Goal: Transaction & Acquisition: Purchase product/service

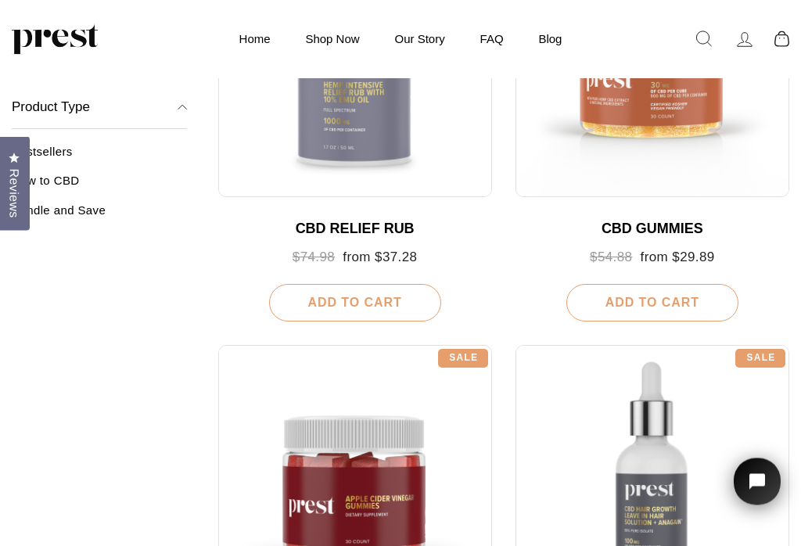
scroll to position [744, 0]
click at [764, 198] on div "CBD GUMMIES Regular price $54.88 Sale price from $29.89 Add To Cart" at bounding box center [652, 260] width 274 height 124
click at [668, 221] on div "CBD GUMMIES" at bounding box center [652, 229] width 242 height 17
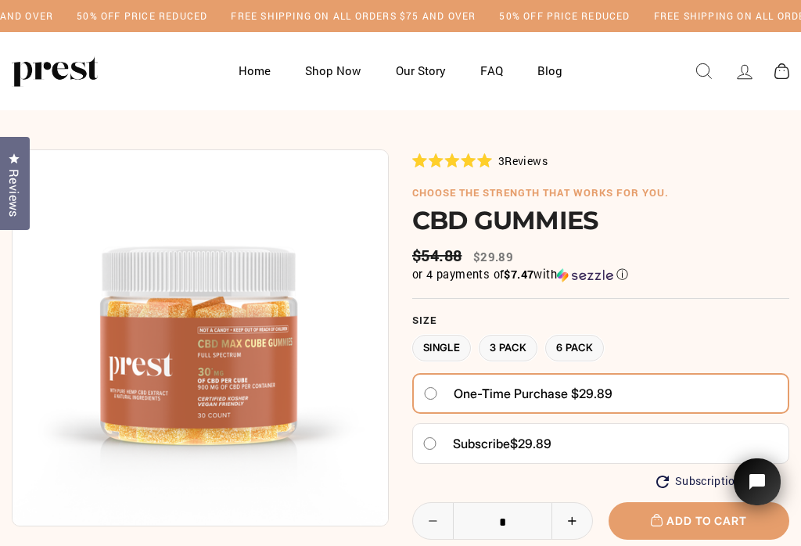
click at [799, 45] on div "Home Shop Now Our Story FAQ Blog Log in Search Site navigation" at bounding box center [400, 71] width 801 height 78
click at [598, 337] on label "6 Pack" at bounding box center [574, 348] width 59 height 27
click at [698, 187] on h6 "choose the strength that works for you." at bounding box center [600, 193] width 377 height 13
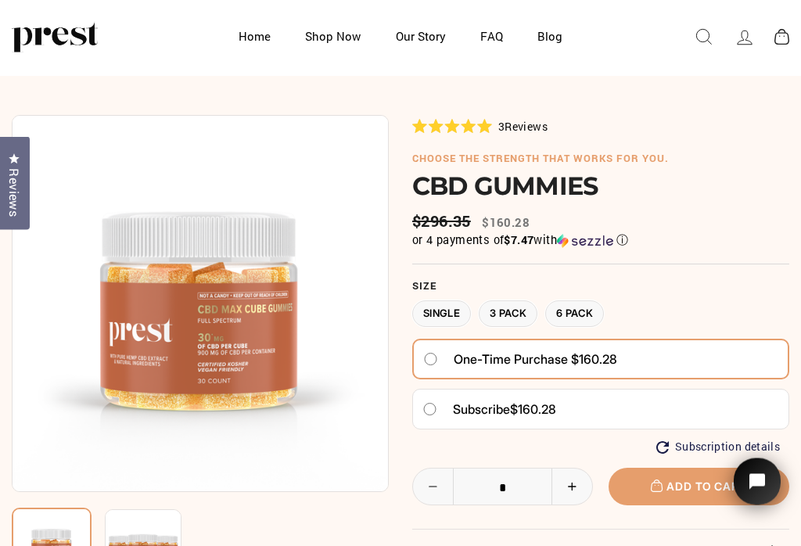
scroll to position [34, 0]
click at [521, 303] on label "3 Pack" at bounding box center [508, 313] width 59 height 27
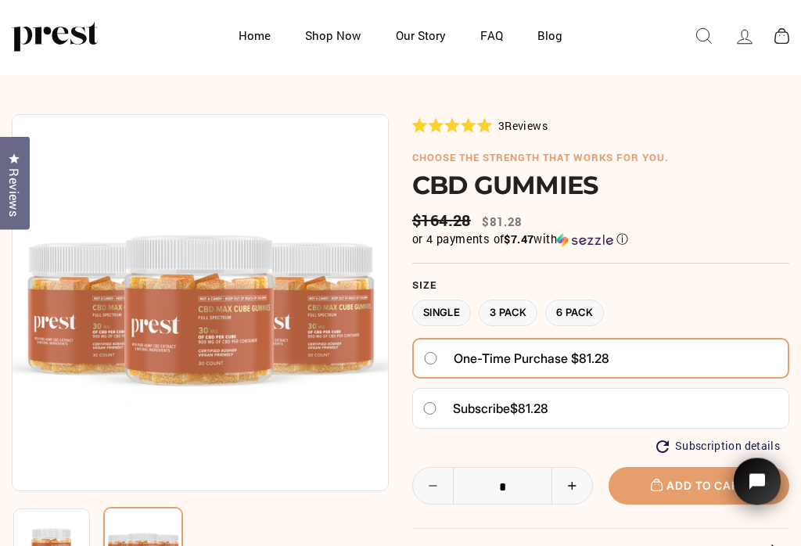
scroll to position [35, 0]
click at [439, 308] on label "Single" at bounding box center [441, 312] width 59 height 27
click at [518, 310] on label "3 Pack" at bounding box center [508, 312] width 59 height 27
click at [592, 307] on label "6 Pack" at bounding box center [574, 312] width 59 height 27
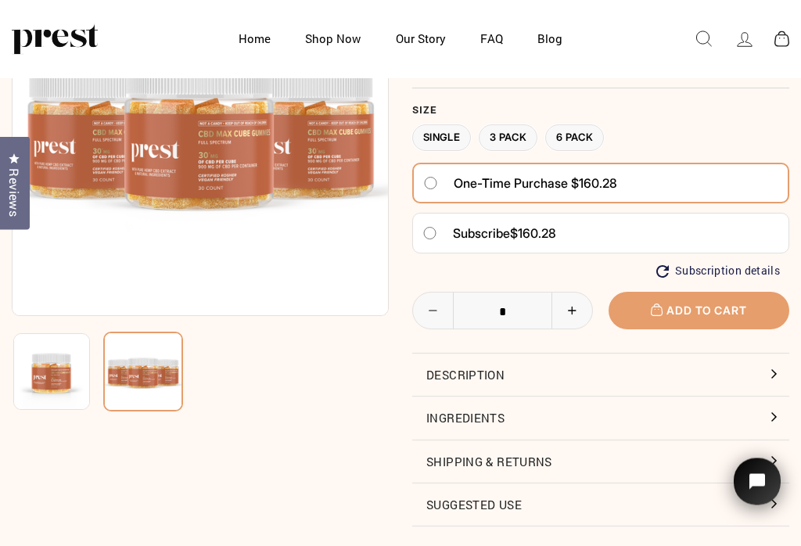
scroll to position [133, 0]
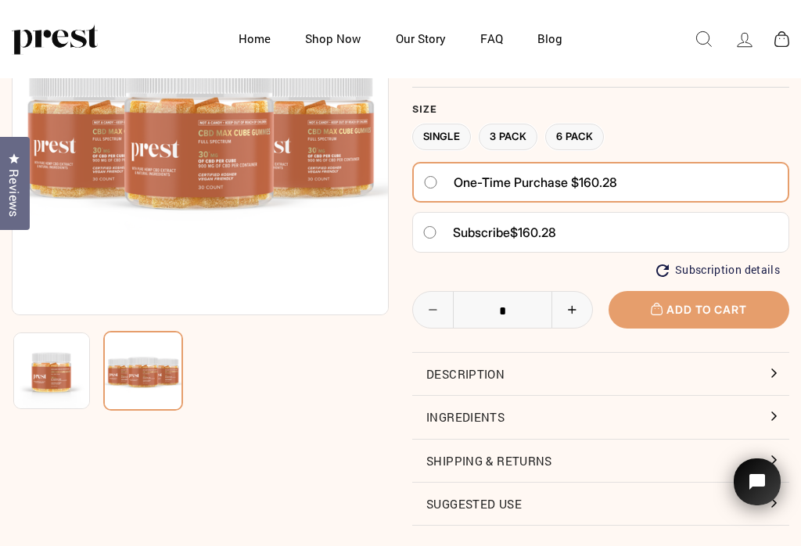
click at [693, 303] on span "Add to cart" at bounding box center [698, 309] width 95 height 13
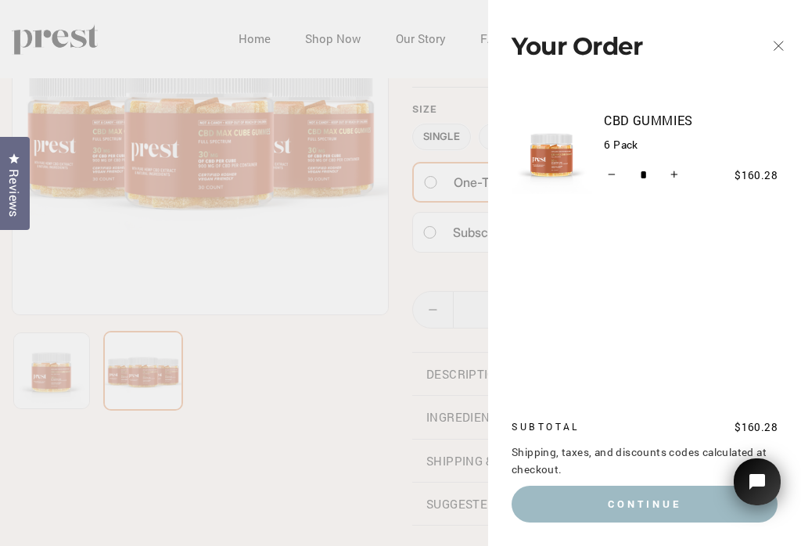
click at [779, 44] on icon "button" at bounding box center [778, 46] width 22 height 22
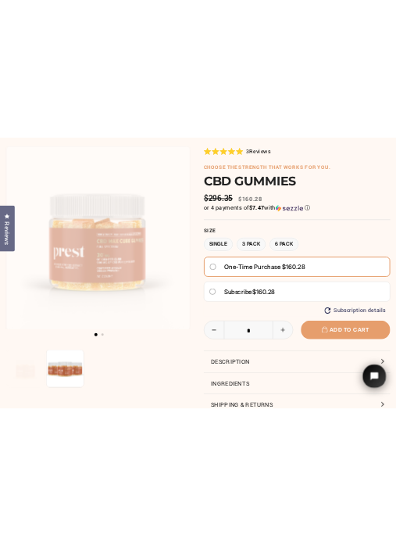
scroll to position [0, 0]
